Goal: Task Accomplishment & Management: Use online tool/utility

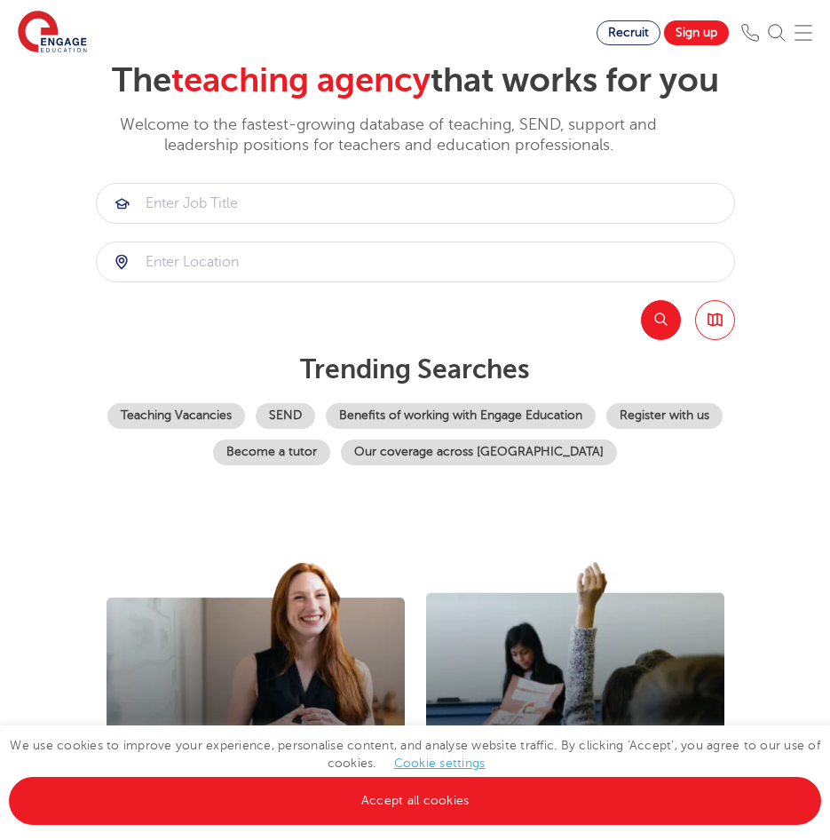
scroll to position [178, 0]
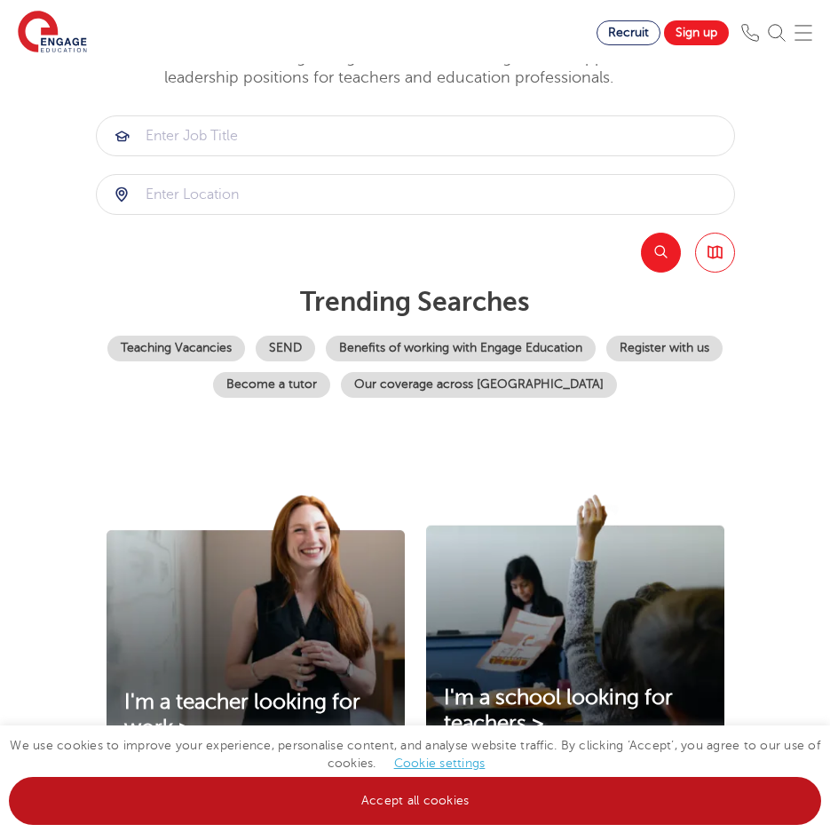
drag, startPoint x: 565, startPoint y: 795, endPoint x: 556, endPoint y: 792, distance: 9.3
click at [564, 793] on link "Accept all cookies" at bounding box center [415, 801] width 812 height 48
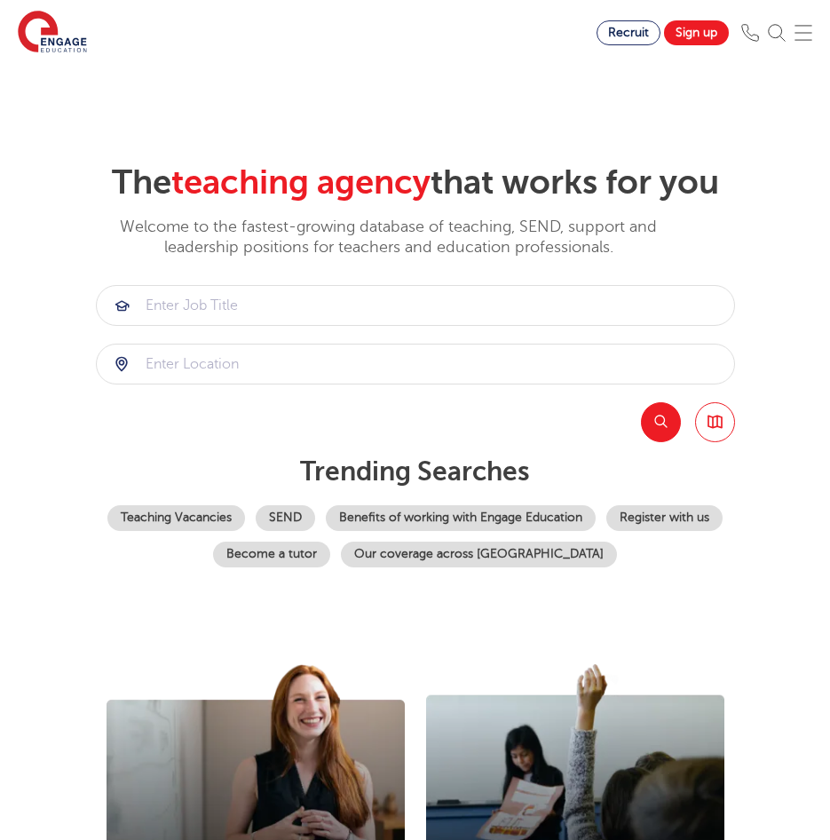
scroll to position [0, 0]
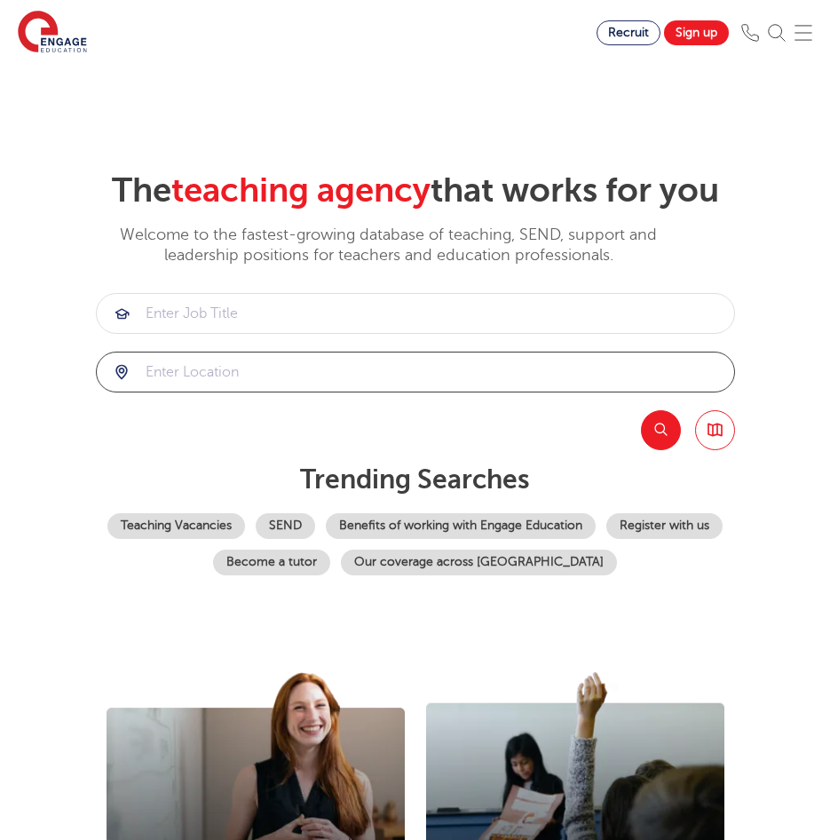
click at [299, 364] on input "search" at bounding box center [416, 372] width 638 height 39
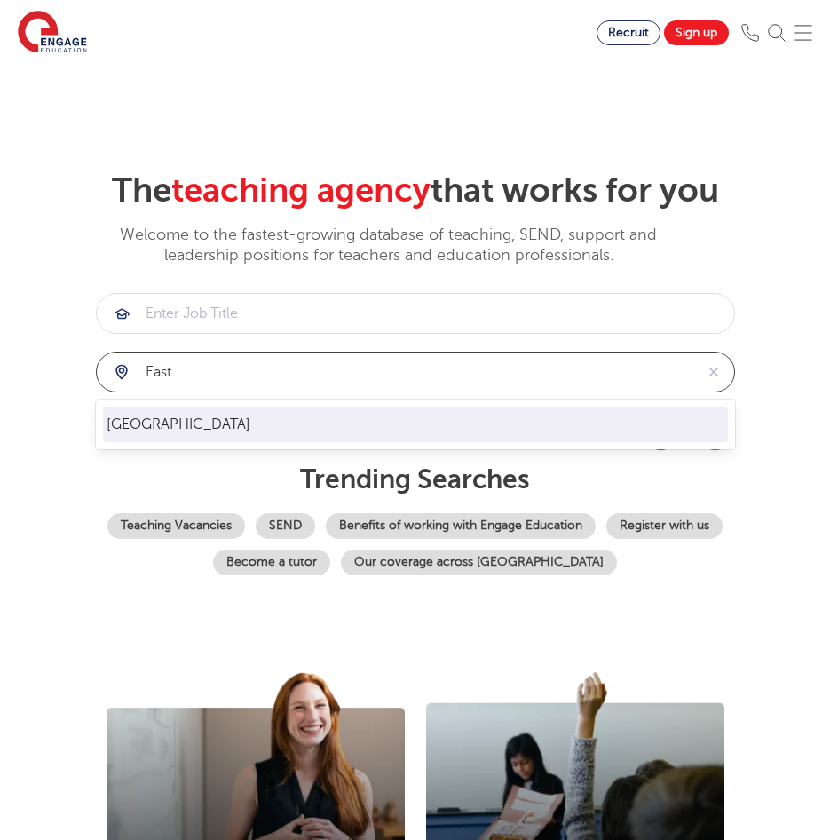
click at [417, 421] on li "[GEOGRAPHIC_DATA]" at bounding box center [415, 425] width 625 height 36
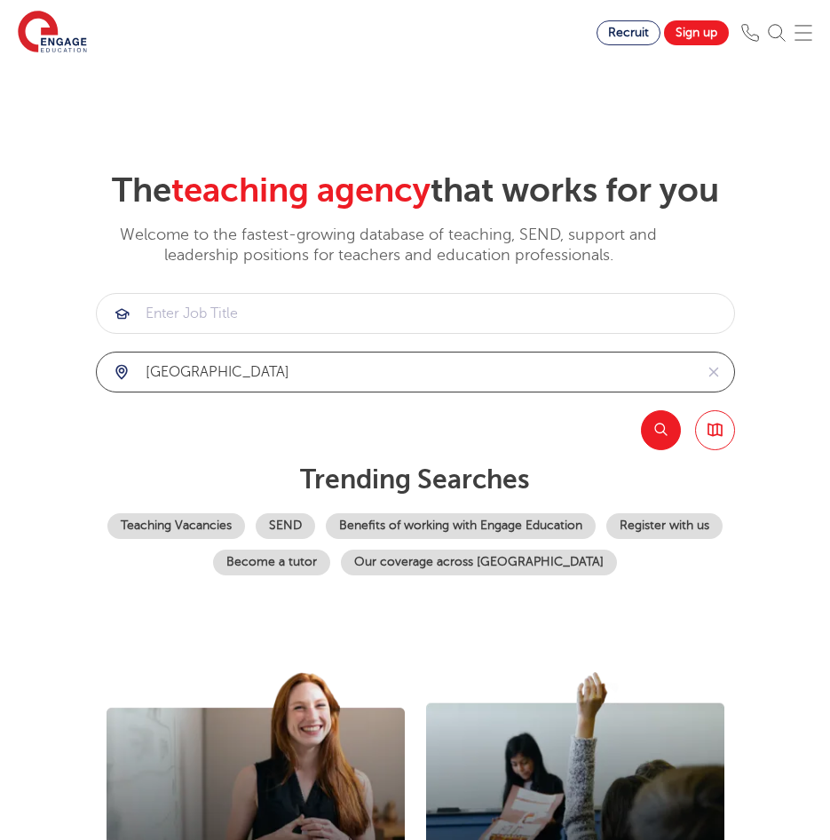
type input "[GEOGRAPHIC_DATA]"
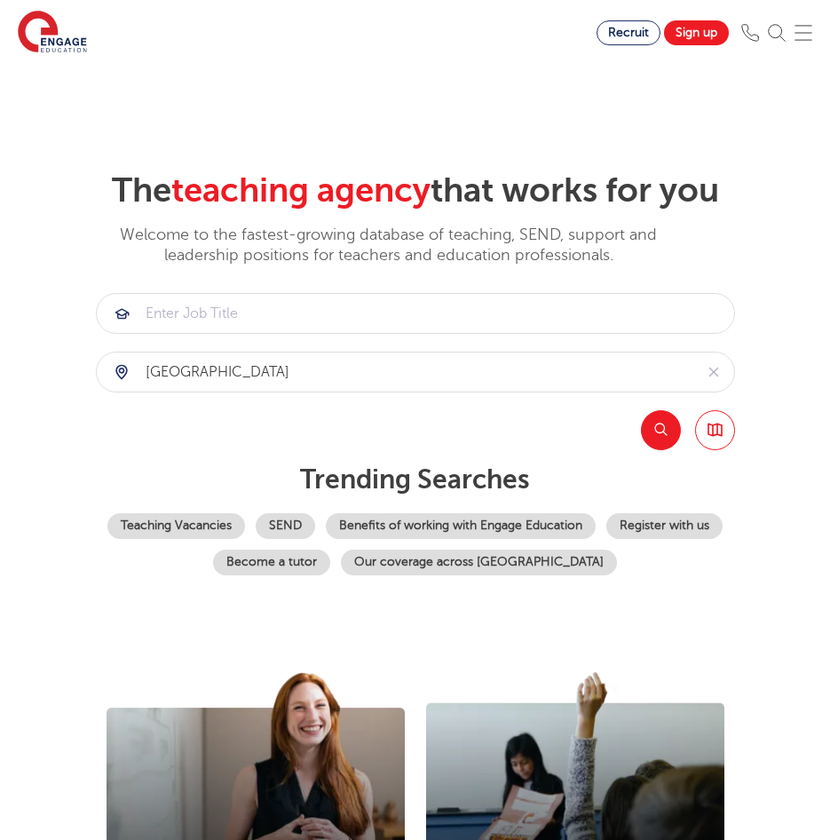
click at [659, 433] on button "Search" at bounding box center [661, 430] width 40 height 40
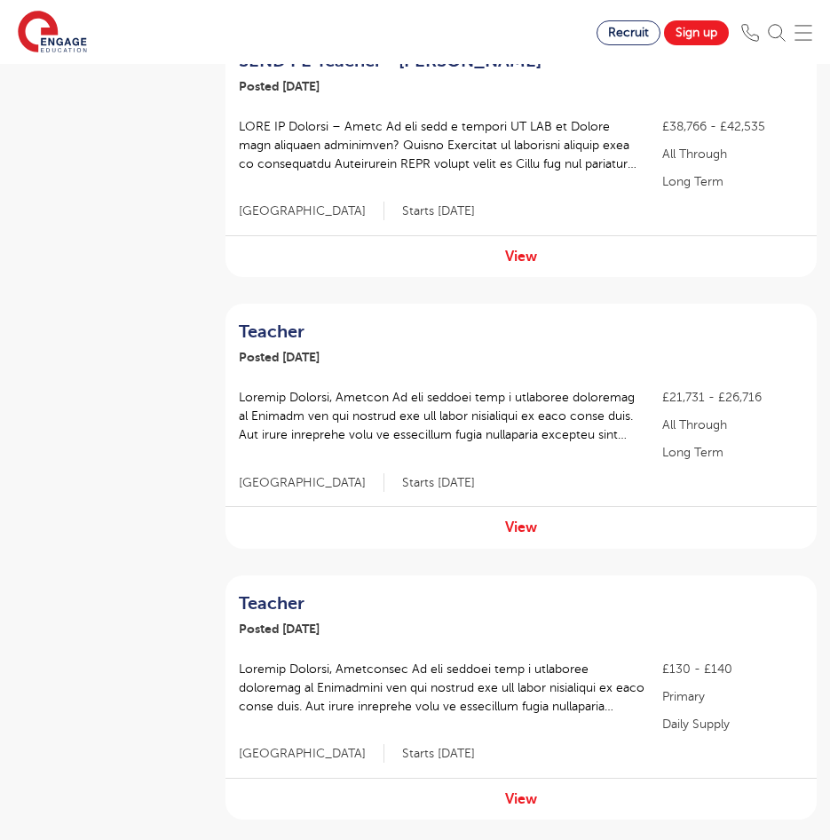
scroll to position [622, 0]
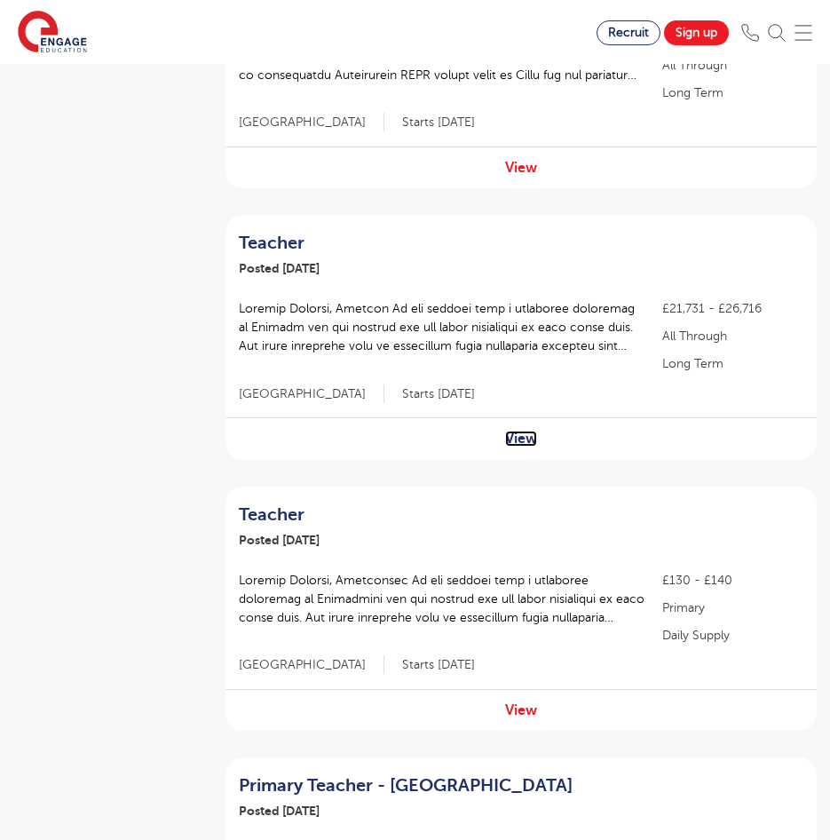
click at [527, 431] on link "View" at bounding box center [521, 439] width 32 height 16
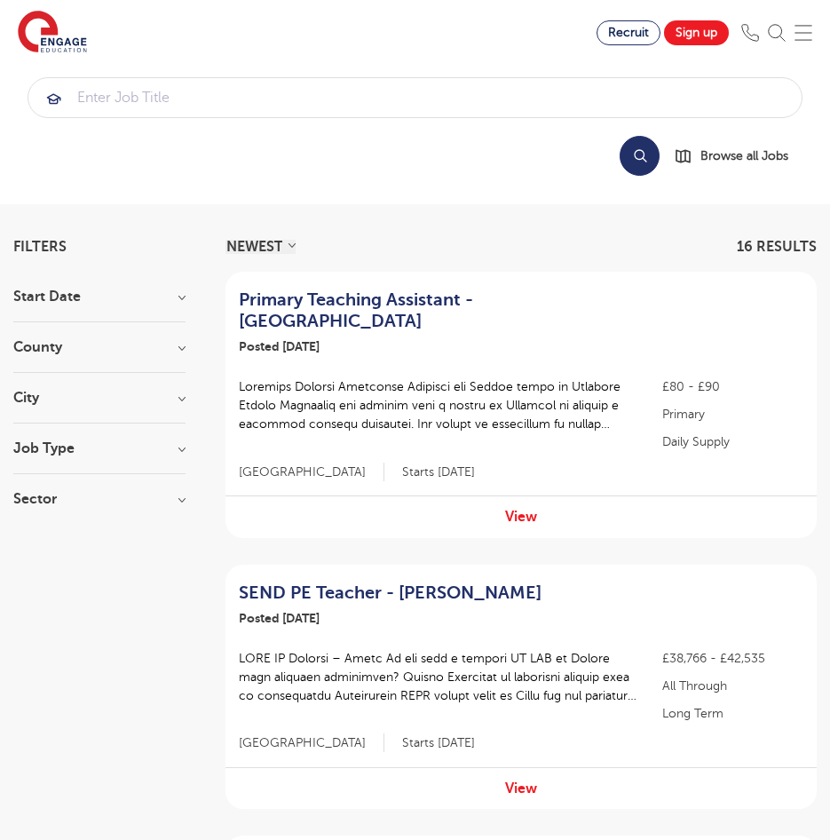
scroll to position [0, 0]
drag, startPoint x: 525, startPoint y: 234, endPoint x: 556, endPoint y: 221, distance: 33.5
